Goal: Information Seeking & Learning: Learn about a topic

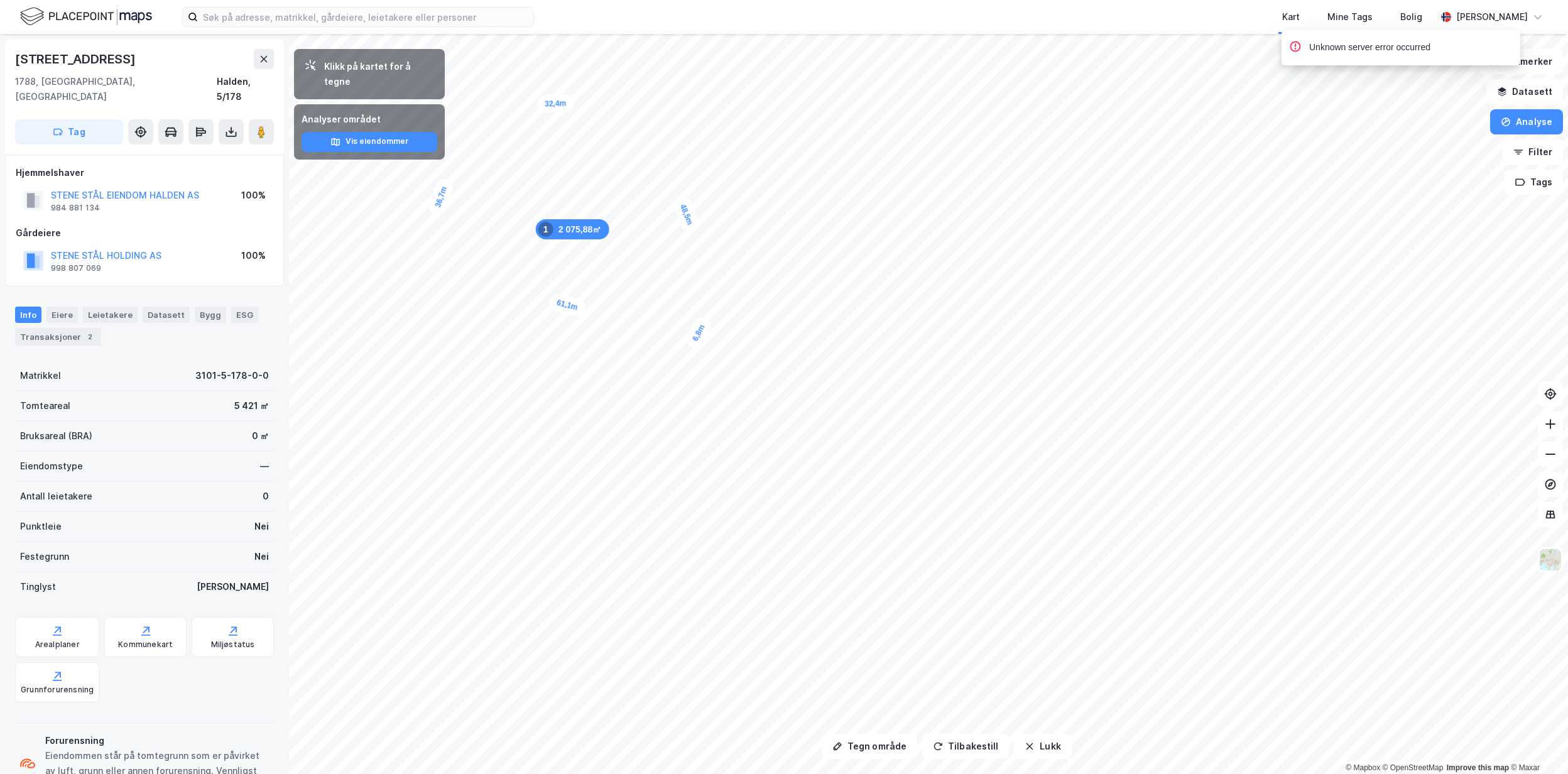
click at [468, 30] on div "Kart Mine Tags Bolig Astrid Napastaa" at bounding box center [784, 17] width 1568 height 34
click at [458, 9] on input at bounding box center [365, 17] width 335 height 19
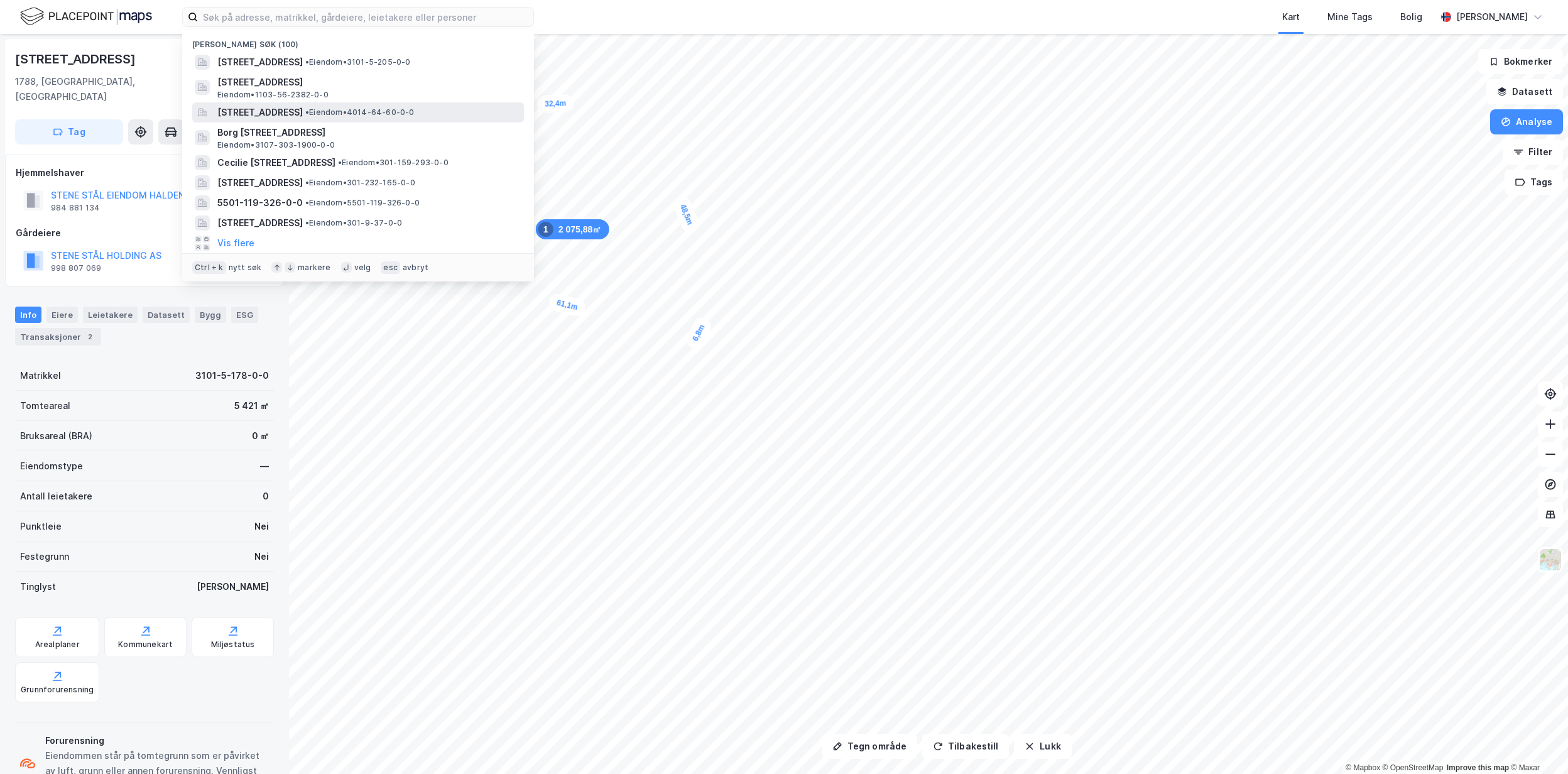
click at [303, 116] on span "Frøvikveien 7, 3766, SANNIDAL, KRAGERØ" at bounding box center [259, 113] width 86 height 15
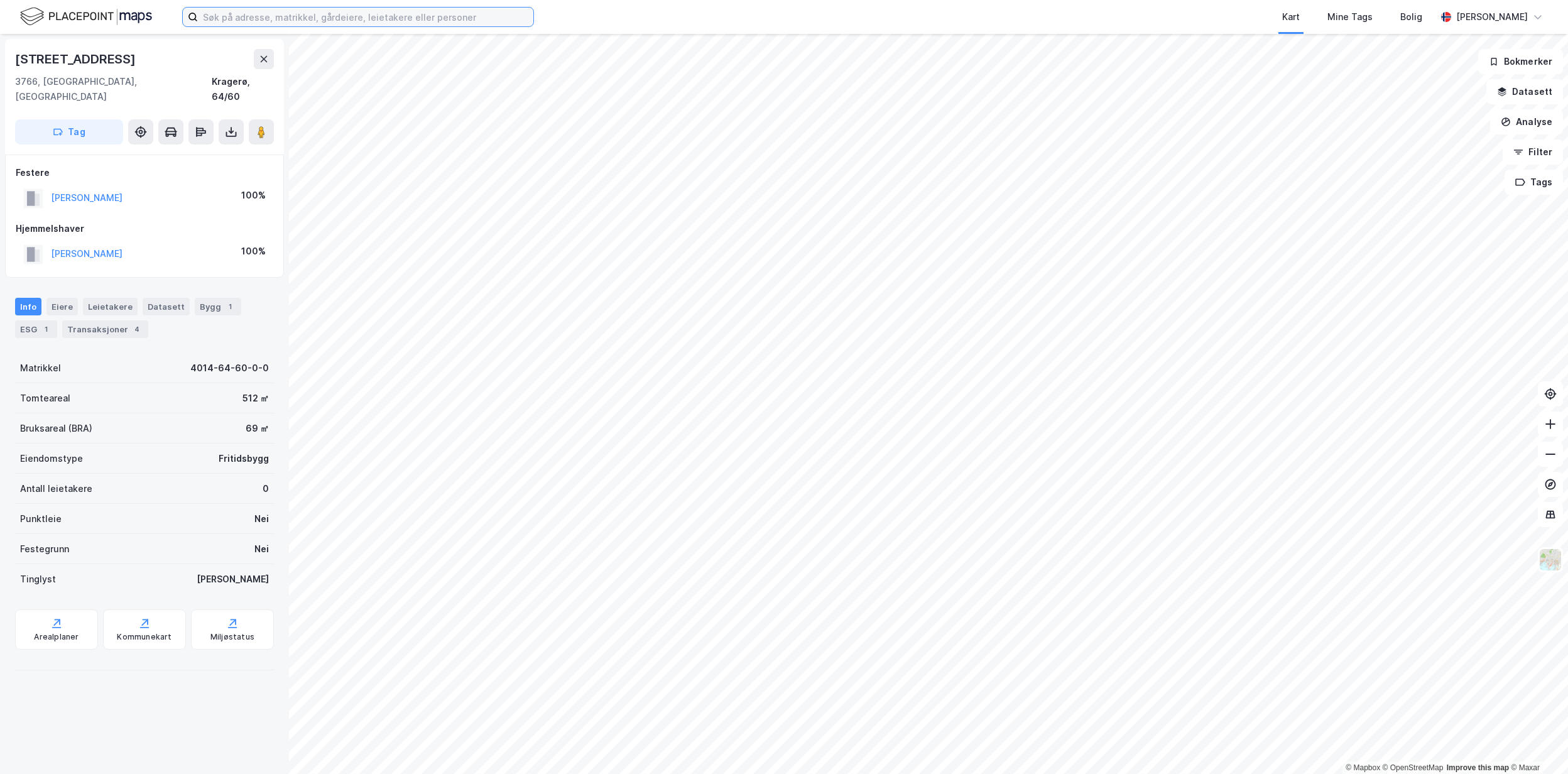
click at [321, 8] on input at bounding box center [365, 17] width 335 height 19
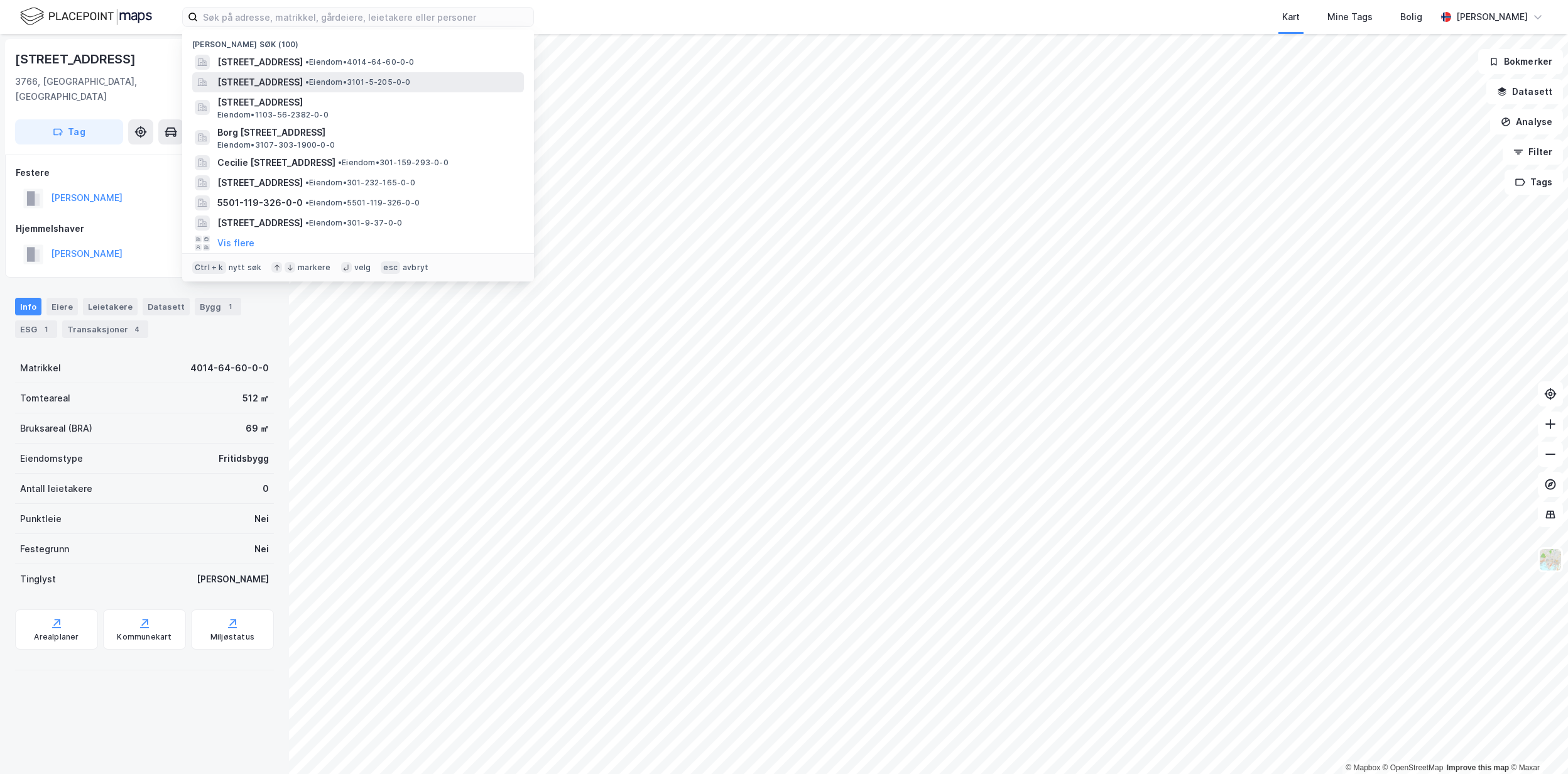
click at [303, 84] on span "Isebakkeveien 41, 1788, HALDEN, HALDEN" at bounding box center [259, 82] width 86 height 15
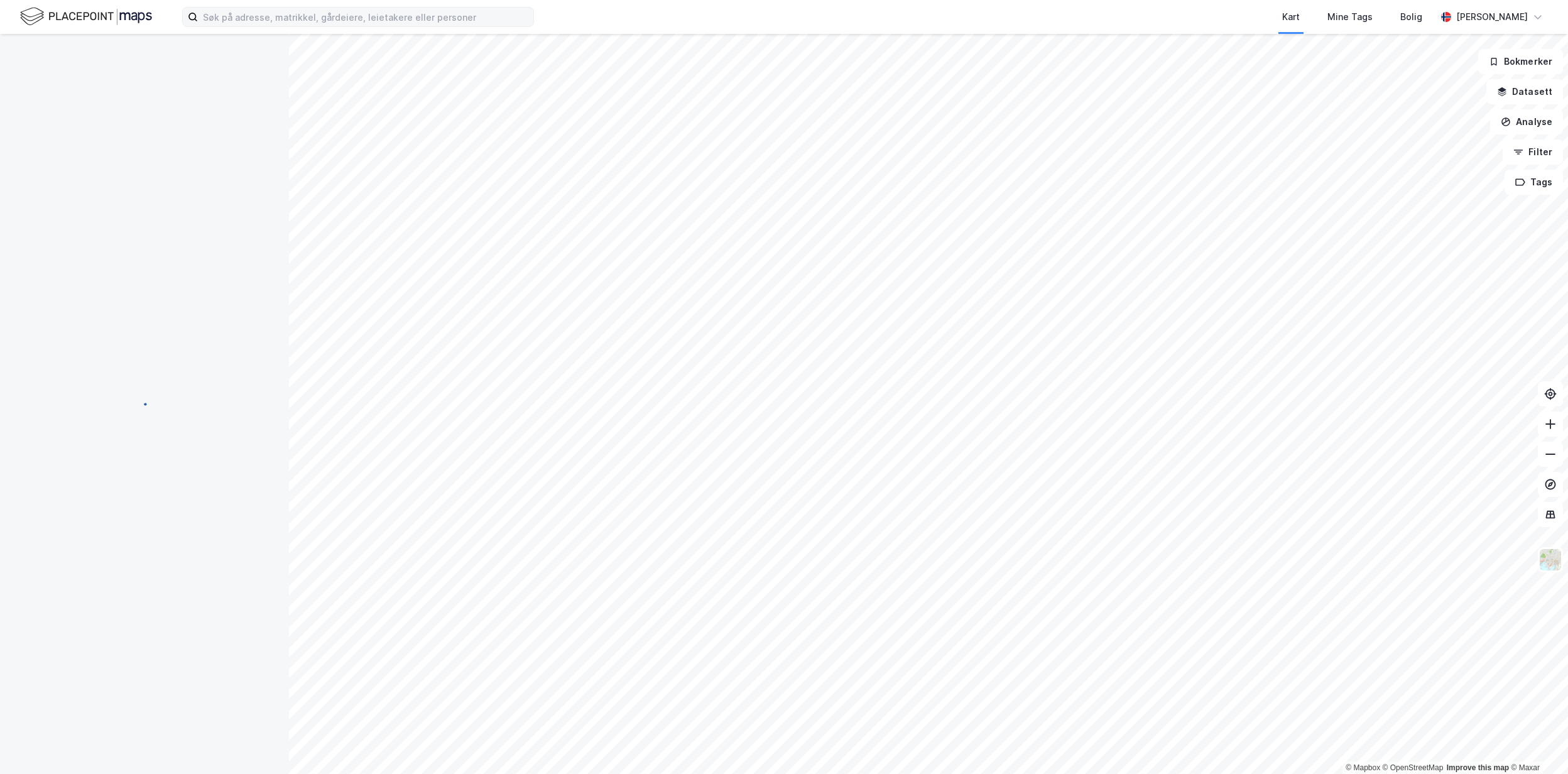
click at [324, 26] on label at bounding box center [358, 17] width 352 height 20
click at [324, 26] on input at bounding box center [365, 17] width 335 height 19
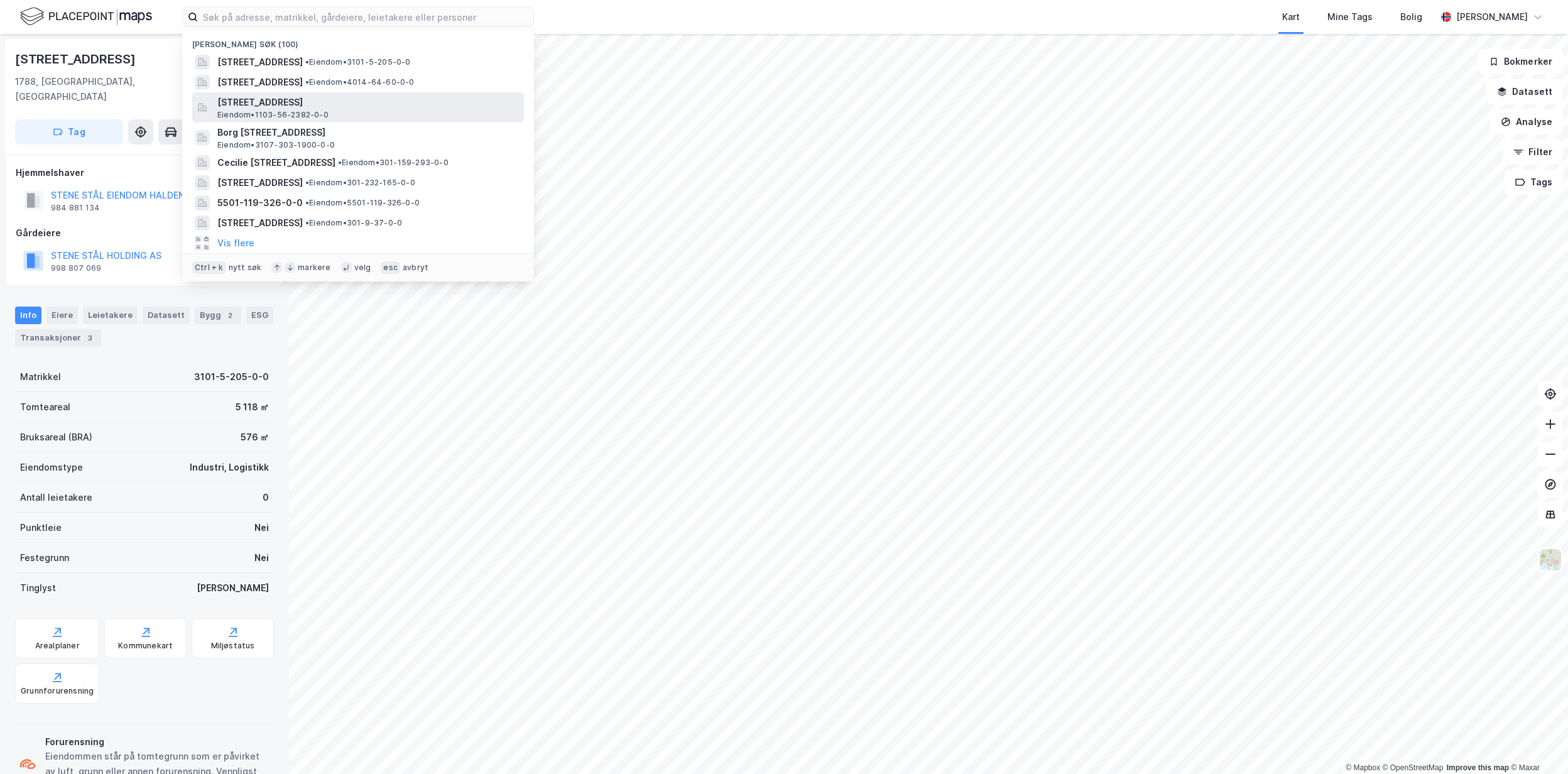
click at [324, 100] on span "Rogalandsgata 44, 4011, STAVANGER, STAVANGER" at bounding box center [367, 102] width 301 height 15
